Goal: Transaction & Acquisition: Purchase product/service

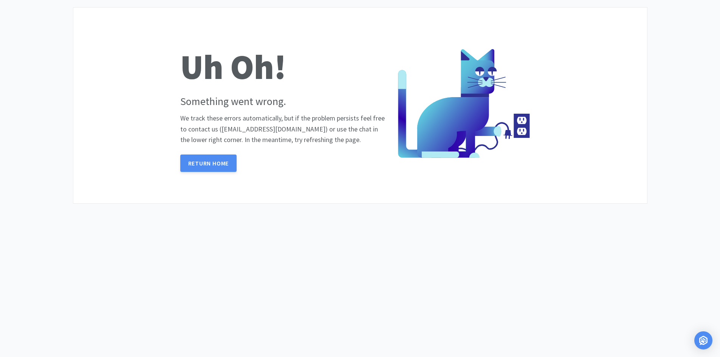
scroll to position [8, 0]
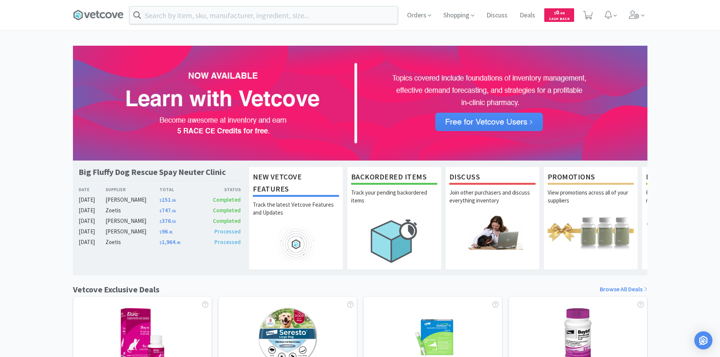
click at [235, 233] on span "Processed" at bounding box center [227, 231] width 26 height 7
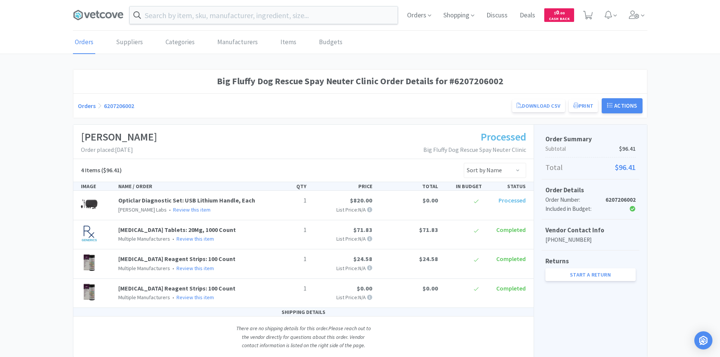
click at [519, 201] on span "Processed" at bounding box center [512, 201] width 27 height 8
click at [173, 198] on link "Opticlar Diagnostic Set: USB Lithium Handle, Each" at bounding box center [186, 201] width 137 height 8
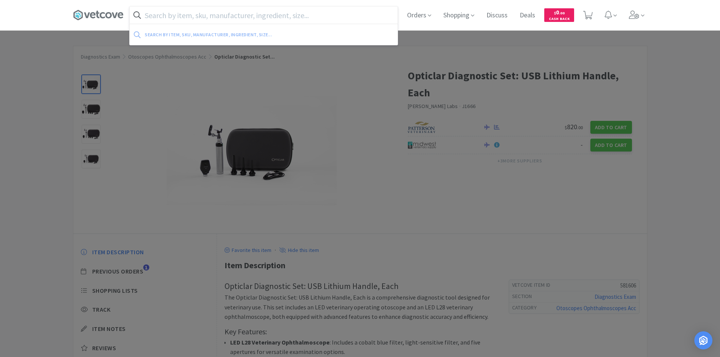
click at [293, 12] on input "text" at bounding box center [264, 14] width 268 height 17
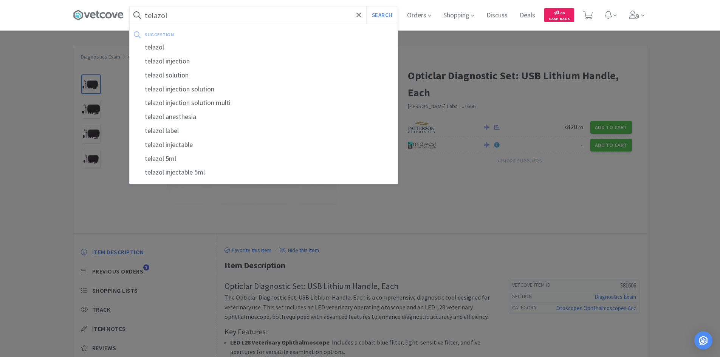
type input "telazol"
click at [366, 6] on button "Search" at bounding box center [381, 14] width 31 height 17
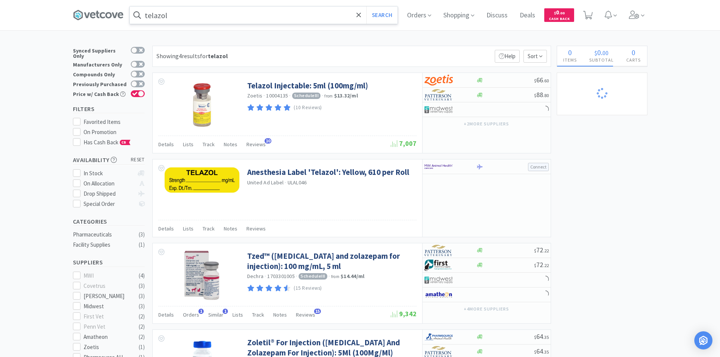
select select "1"
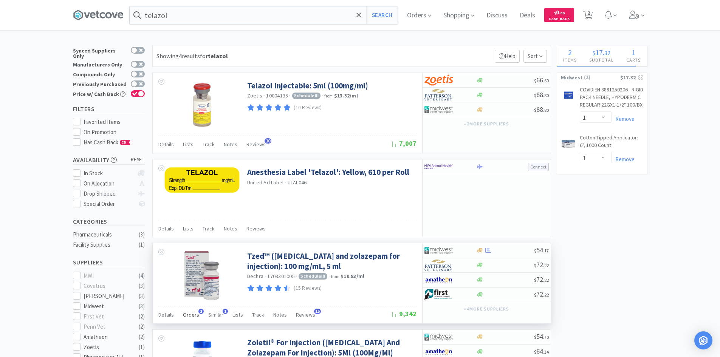
click at [191, 317] on span "Orders" at bounding box center [191, 314] width 16 height 7
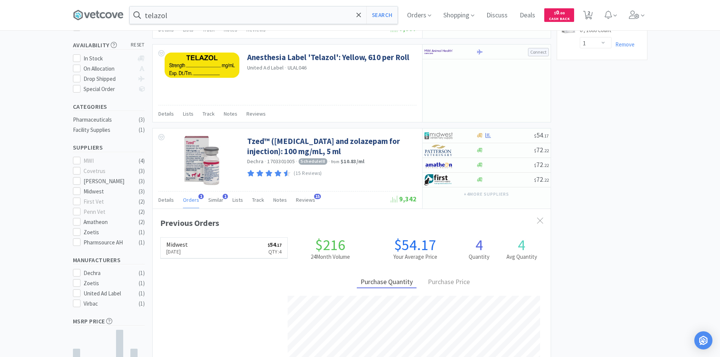
scroll to position [114, 0]
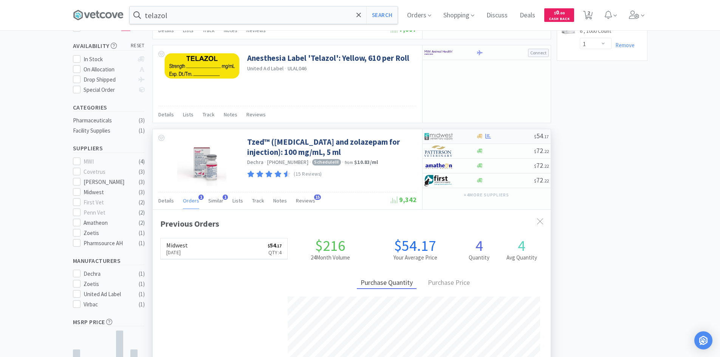
click at [462, 138] on div at bounding box center [446, 136] width 42 height 13
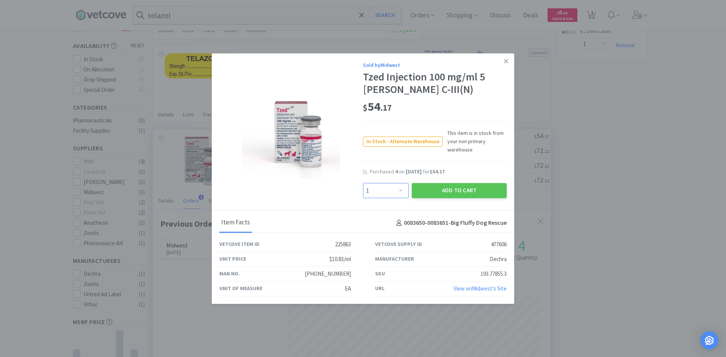
click at [399, 185] on select "Enter Quantity 1 2 3 4 5 6 7 8 9 10 11 12 13 14 15 16 17 18 19 20 Enter Quantity" at bounding box center [386, 190] width 46 height 15
select select "4"
click at [363, 183] on select "Enter Quantity 1 2 3 4 5 6 7 8 9 10 11 12 13 14 15 16 17 18 19 20 Enter Quantity" at bounding box center [386, 190] width 46 height 15
click at [423, 189] on button "Add to Cart" at bounding box center [459, 190] width 95 height 15
select select "4"
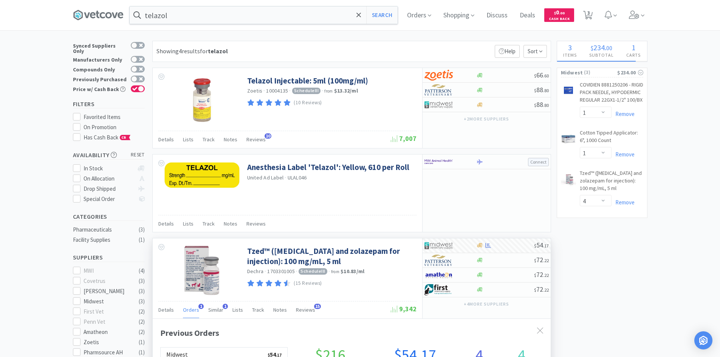
scroll to position [5, 0]
